Goal: Find specific page/section: Find specific page/section

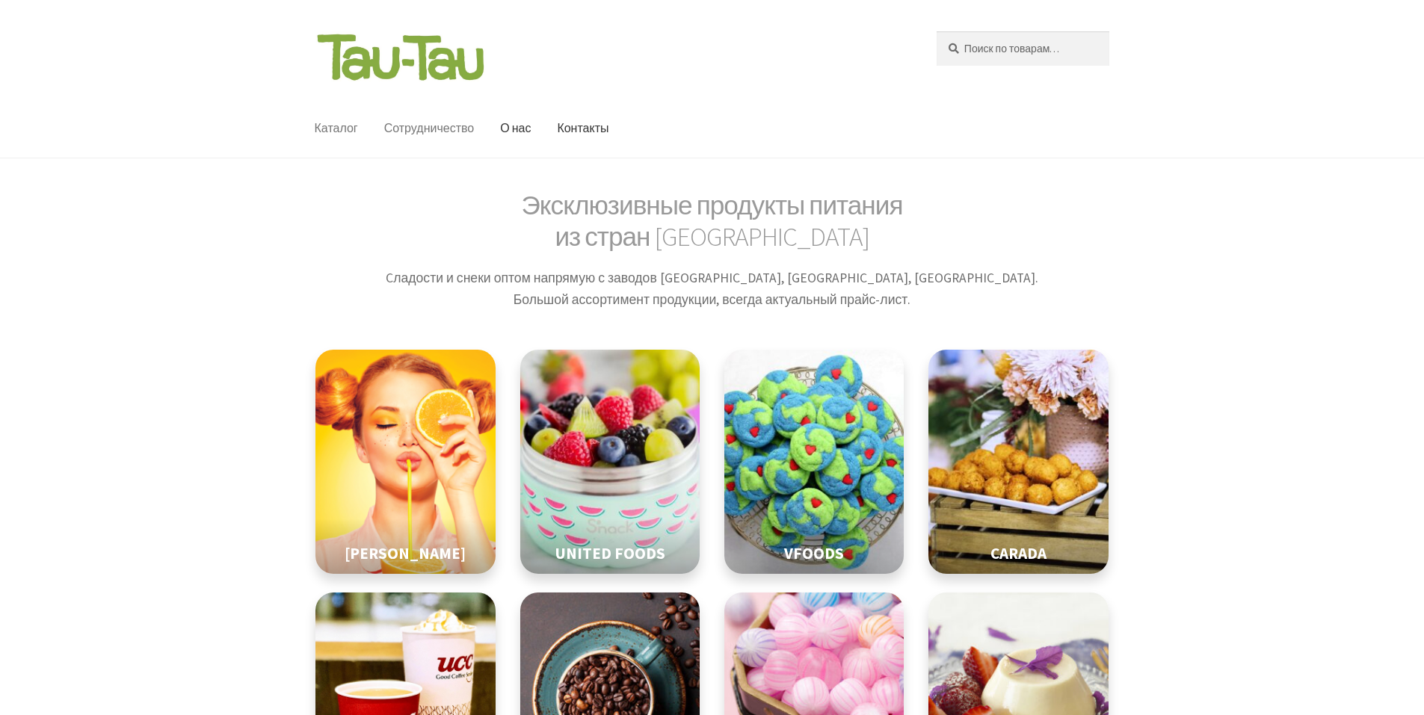
click at [417, 133] on link "Сотрудничество" at bounding box center [429, 128] width 114 height 58
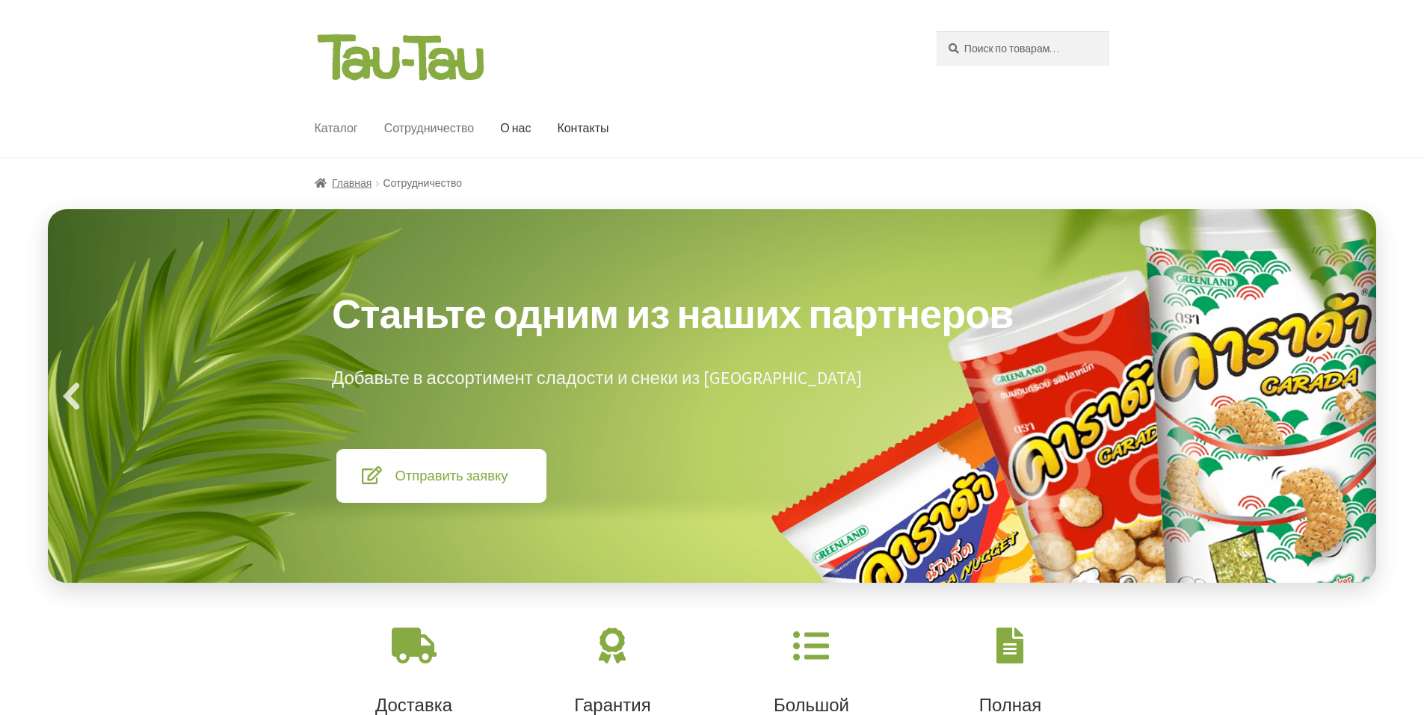
click at [352, 132] on link "Каталог" at bounding box center [336, 128] width 67 height 58
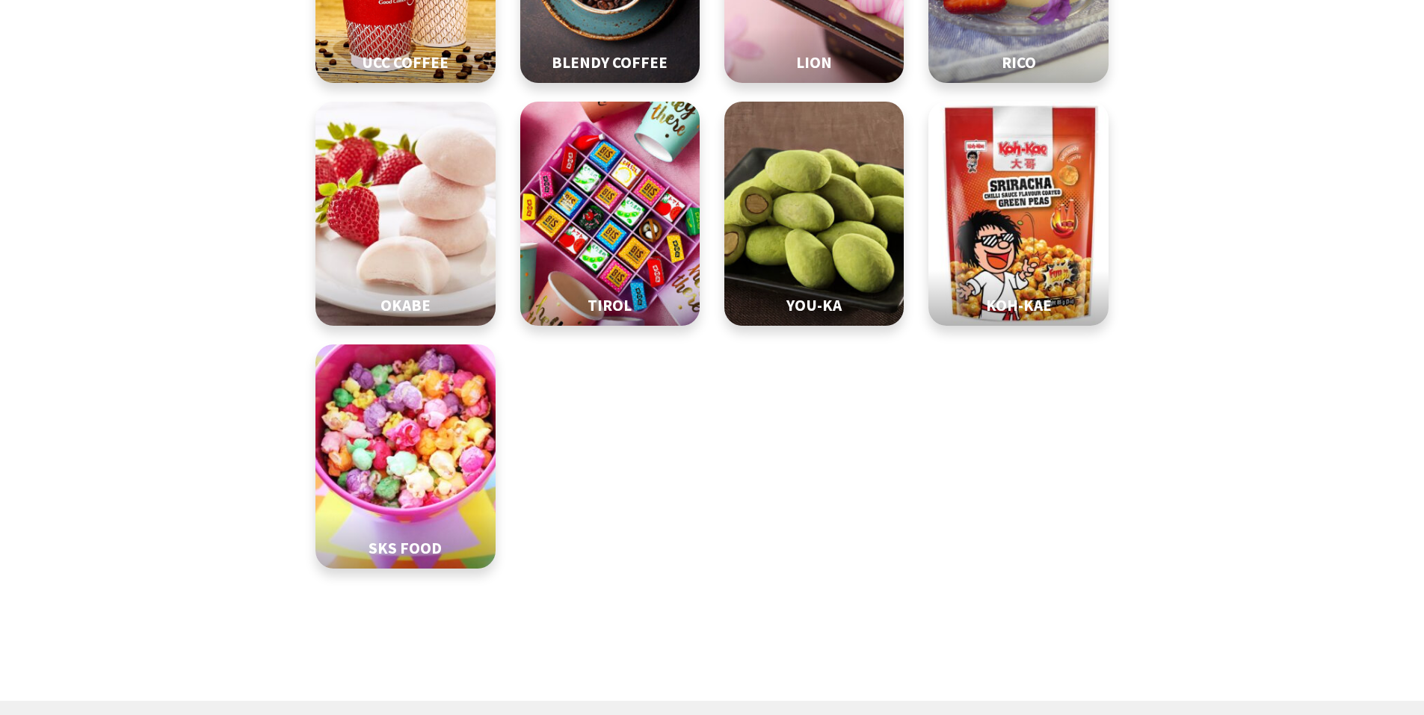
scroll to position [747, 0]
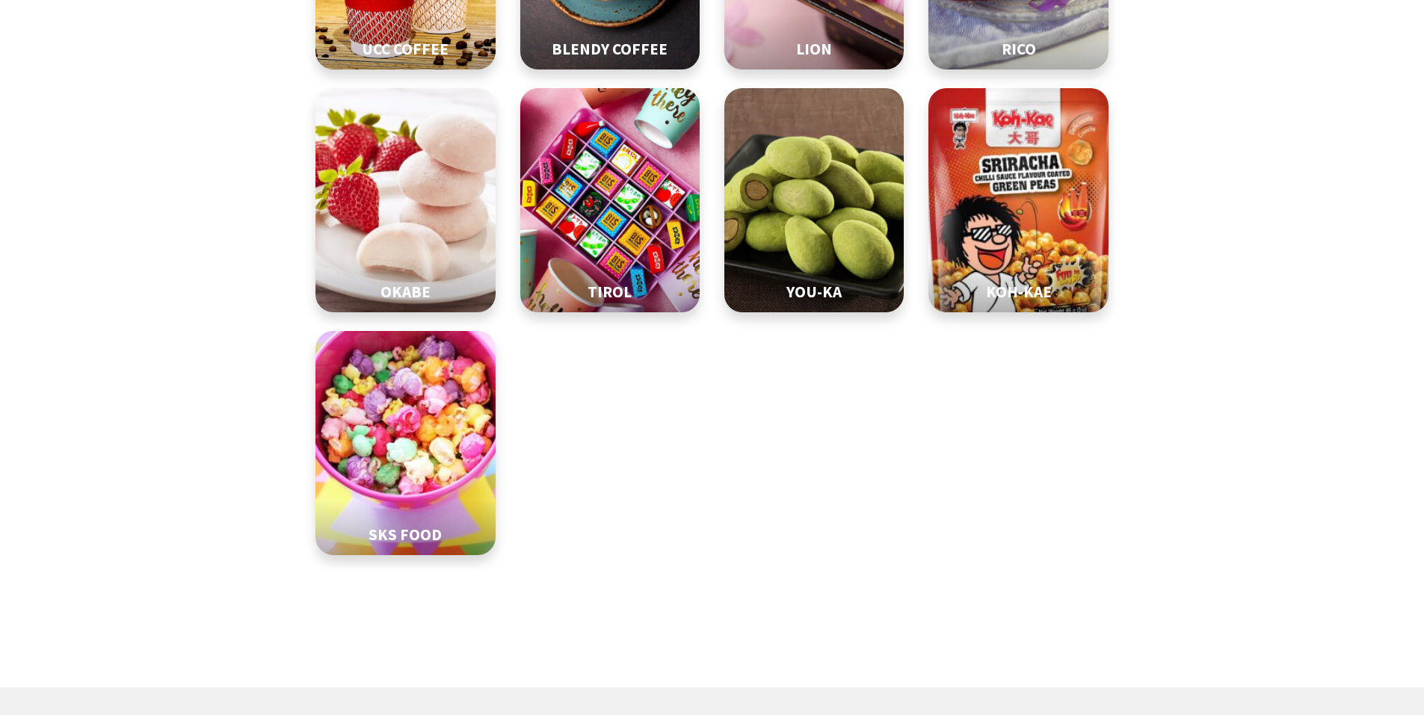
click at [1001, 221] on img at bounding box center [1018, 201] width 225 height 280
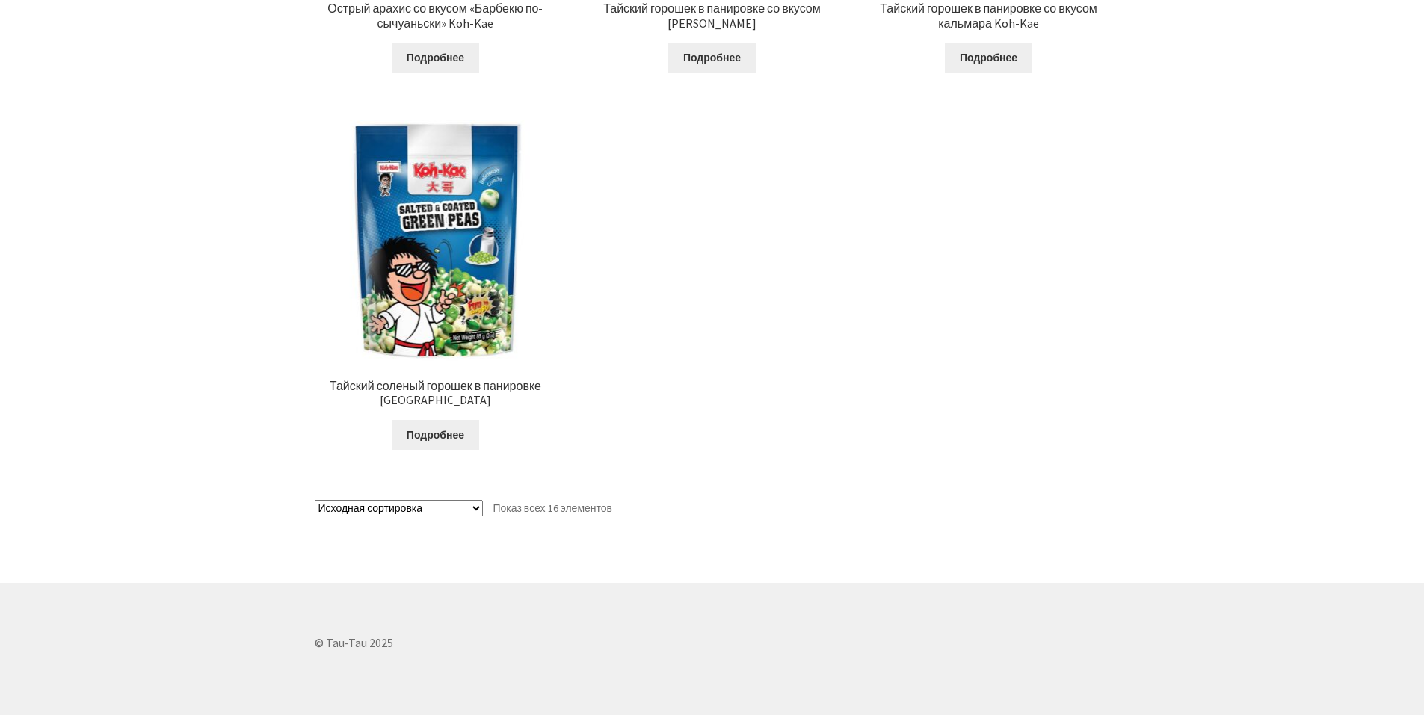
scroll to position [2120, 0]
